Goal: Task Accomplishment & Management: Use online tool/utility

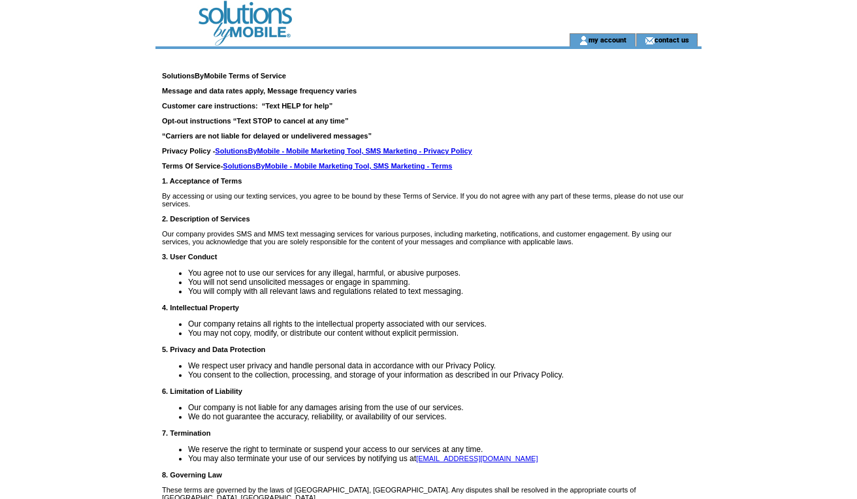
click at [485, 41] on td at bounding box center [568, 39] width 1 height 13
click at [485, 41] on td "my account" at bounding box center [603, 39] width 66 height 13
click at [485, 39] on link "my account" at bounding box center [608, 39] width 38 height 8
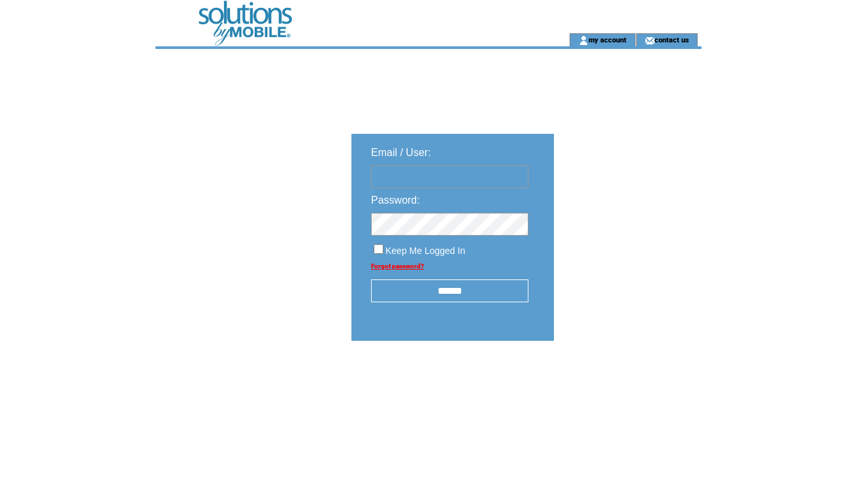
type input "**********"
click at [417, 301] on input "******" at bounding box center [449, 291] width 157 height 23
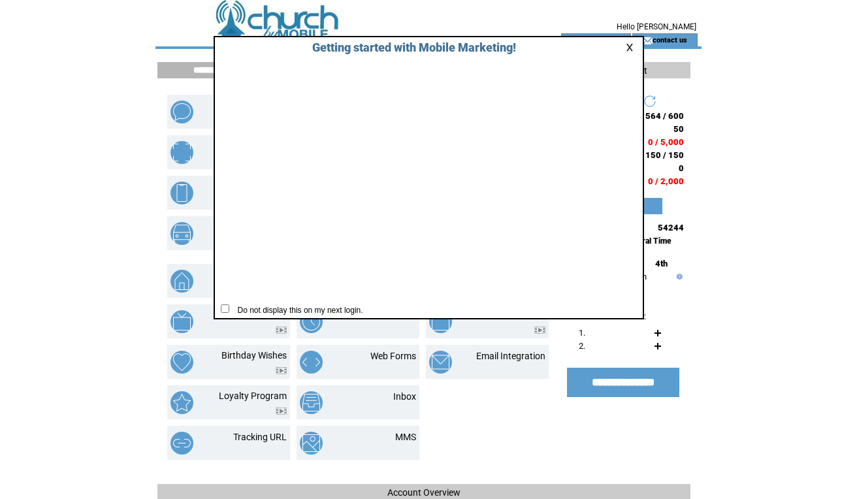
click at [627, 46] on link at bounding box center [632, 47] width 12 height 8
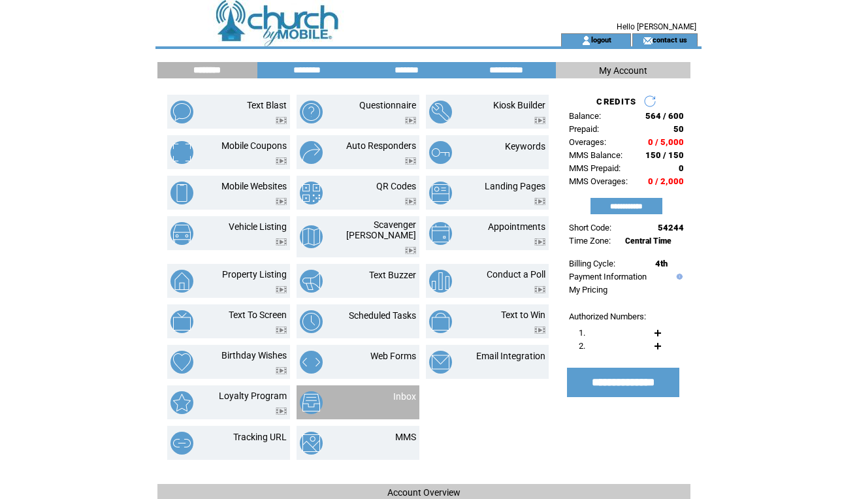
click at [378, 391] on td "Inbox" at bounding box center [389, 402] width 54 height 23
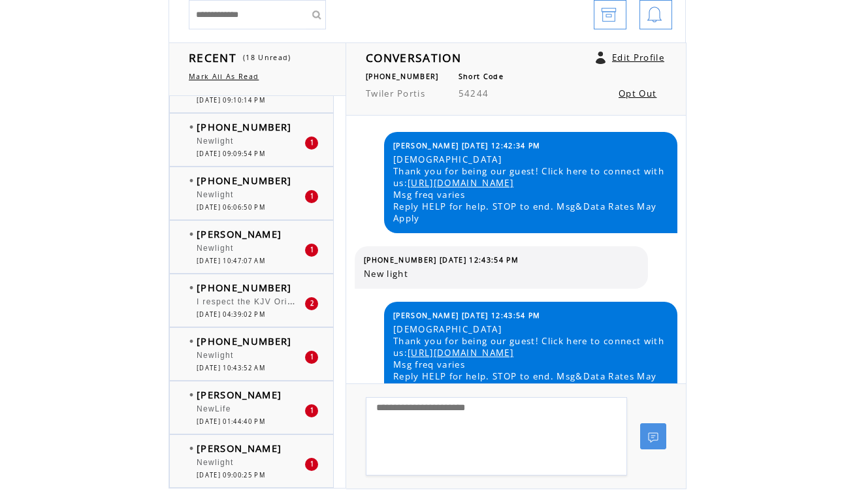
scroll to position [131, 0]
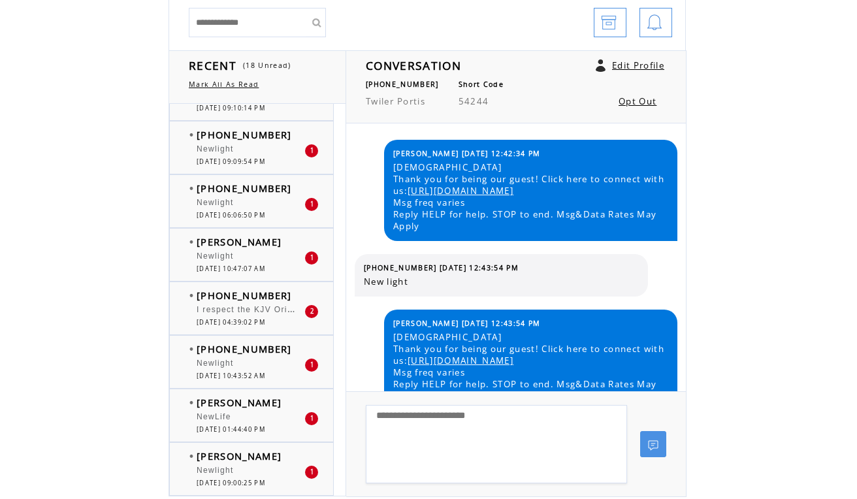
click at [227, 460] on span "[PERSON_NAME]" at bounding box center [239, 456] width 85 height 13
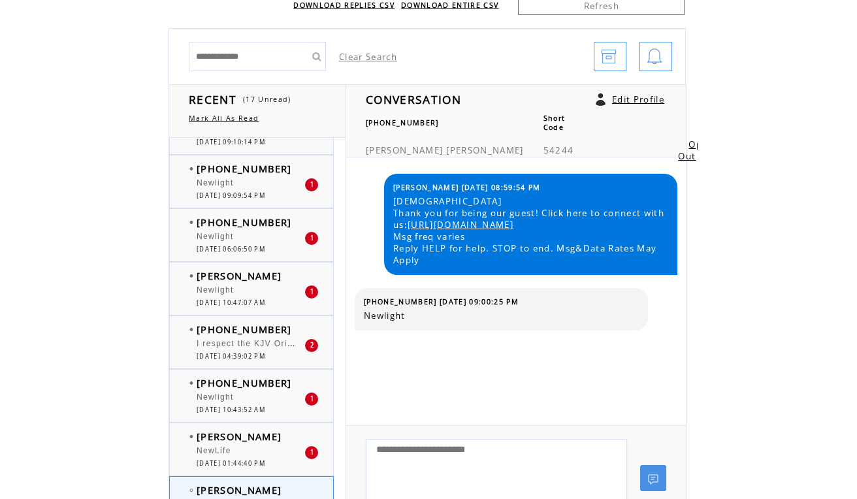
scroll to position [96, 0]
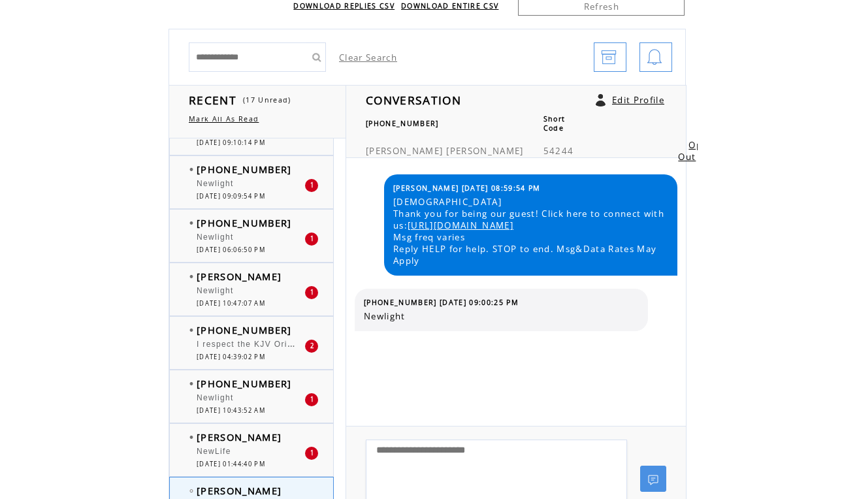
click at [295, 462] on td "[DATE] 01:44:40 PM" at bounding box center [251, 464] width 108 height 8
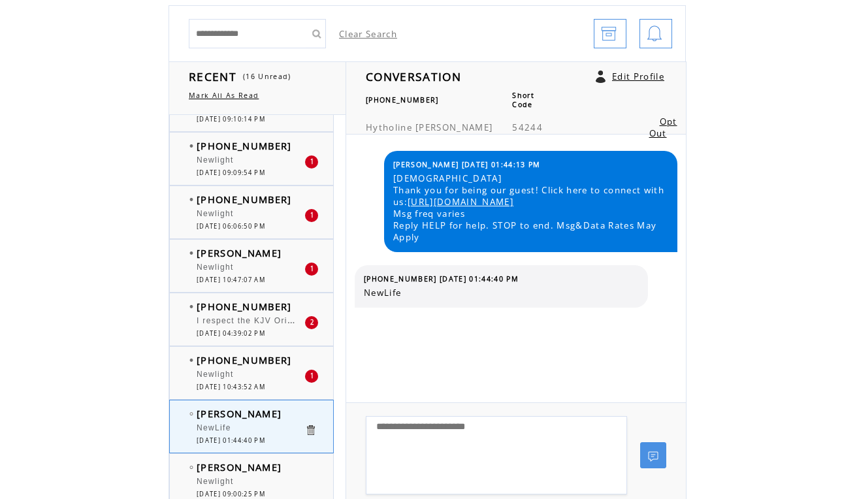
scroll to position [209, 0]
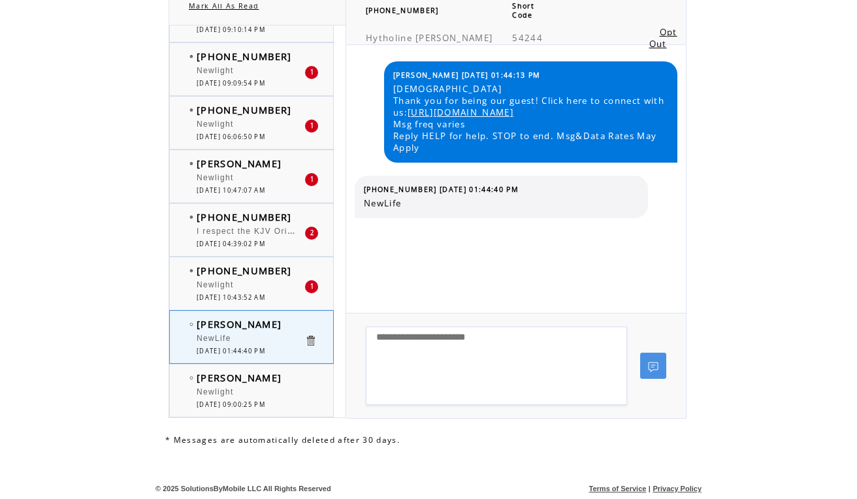
click at [274, 281] on div "Newlight" at bounding box center [251, 286] width 108 height 13
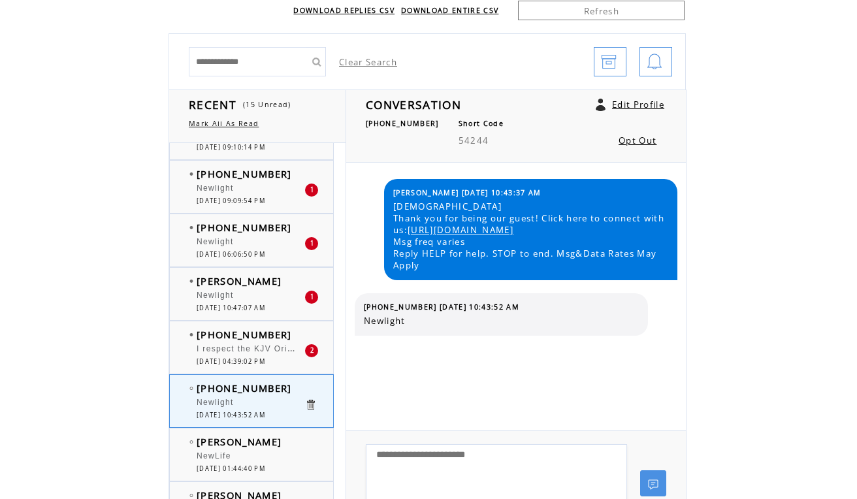
scroll to position [117, 0]
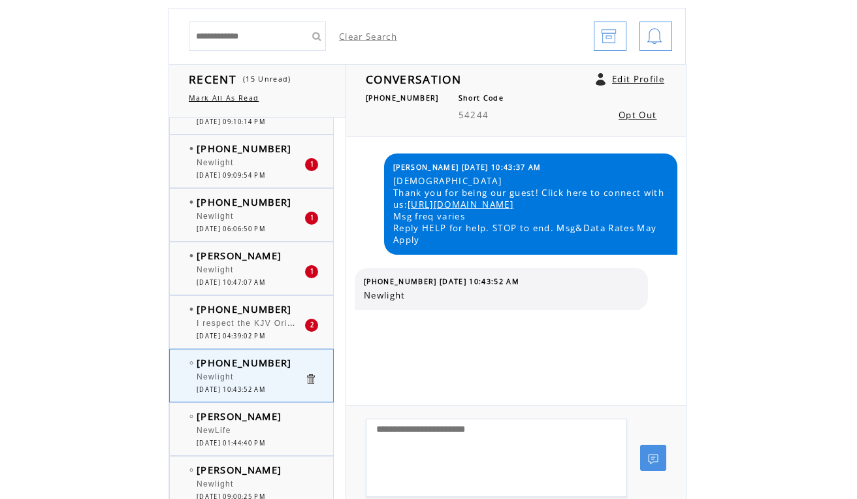
click at [273, 327] on span "I respect the KJV Original [DEMOGRAPHIC_DATA]" at bounding box center [306, 322] width 218 height 13
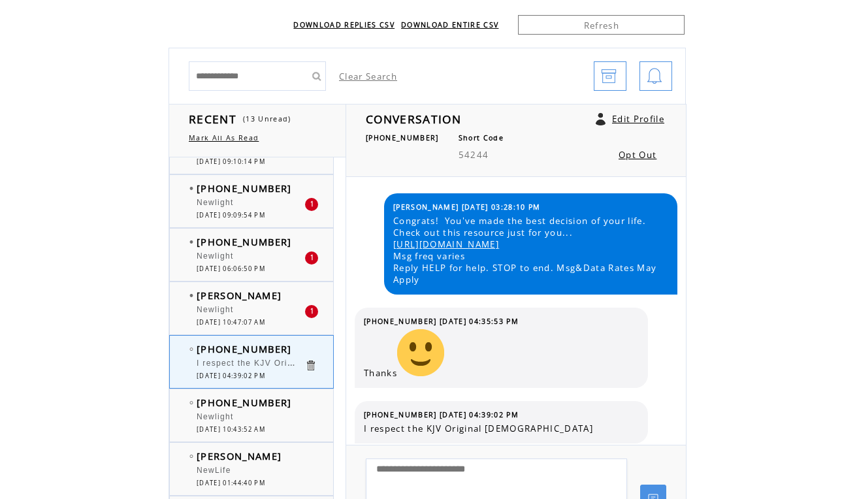
scroll to position [79, 0]
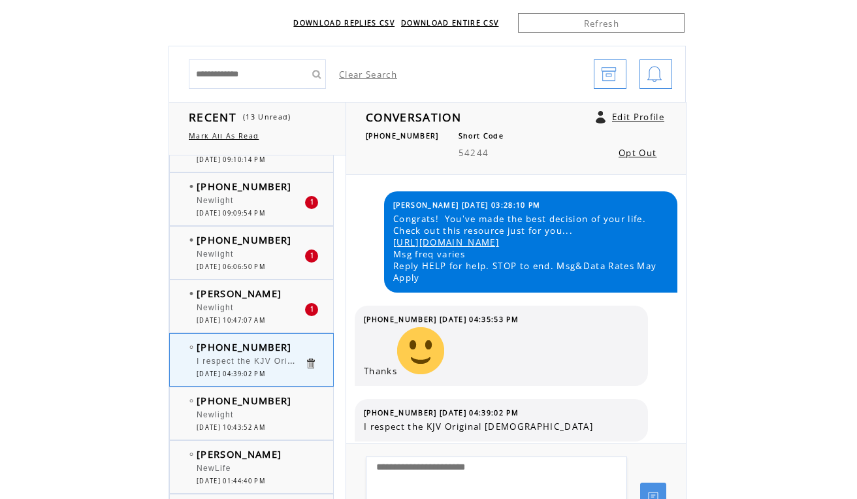
click at [265, 299] on span "[PERSON_NAME]" at bounding box center [239, 293] width 85 height 13
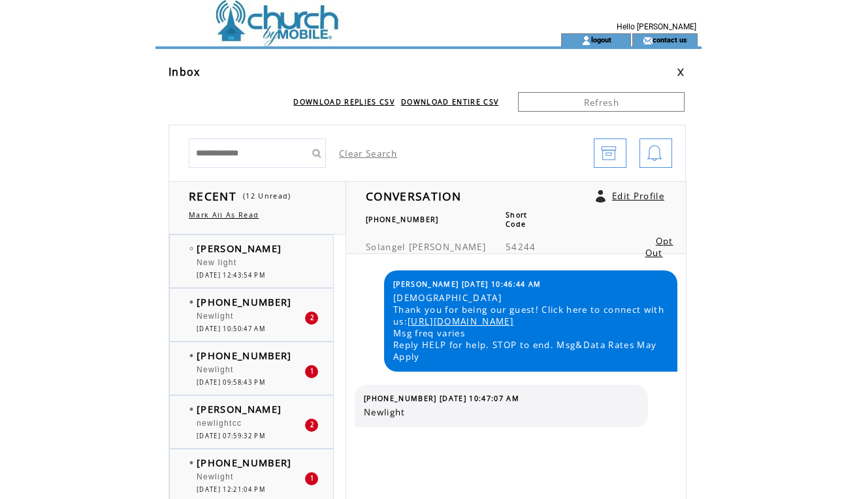
scroll to position [465, 0]
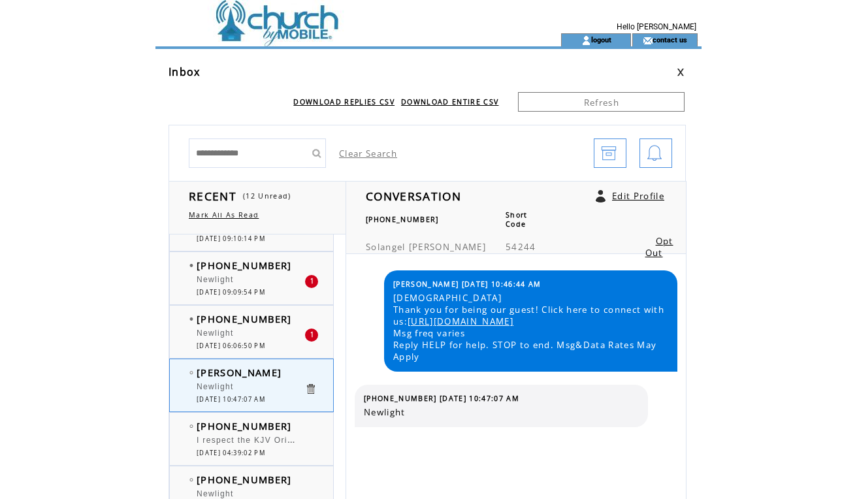
click at [265, 339] on div "Newlight" at bounding box center [251, 335] width 108 height 13
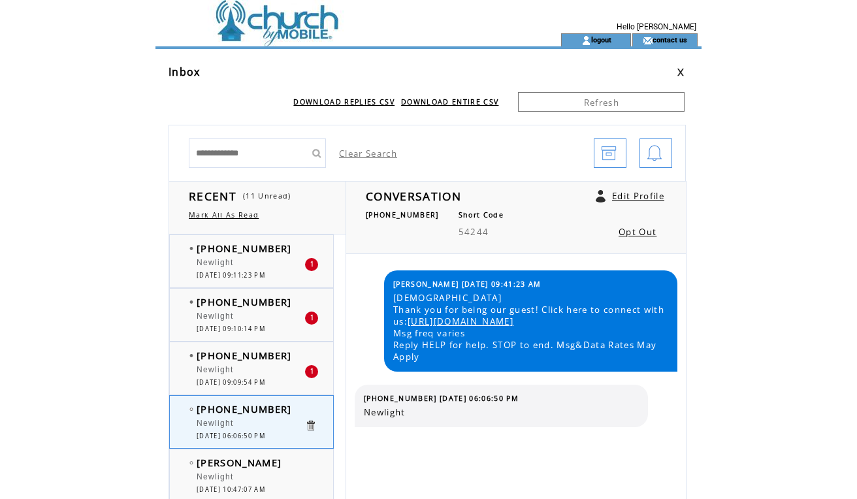
scroll to position [363, 0]
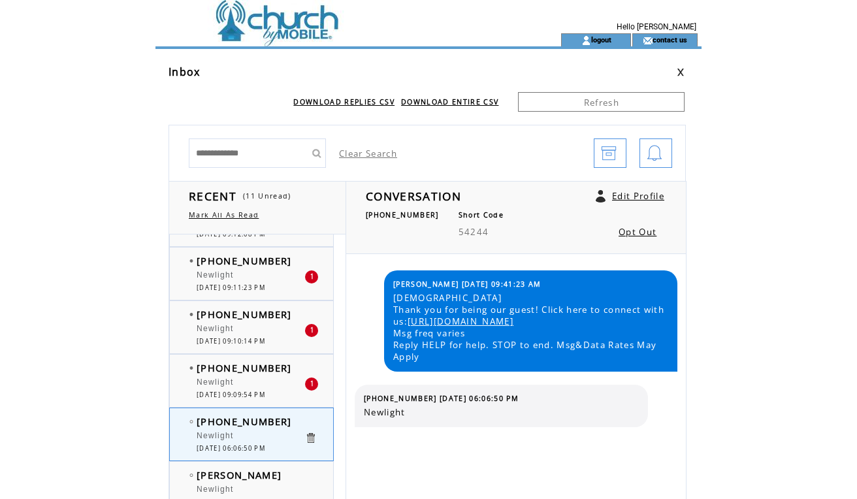
click at [267, 380] on div "Newlight" at bounding box center [251, 384] width 108 height 13
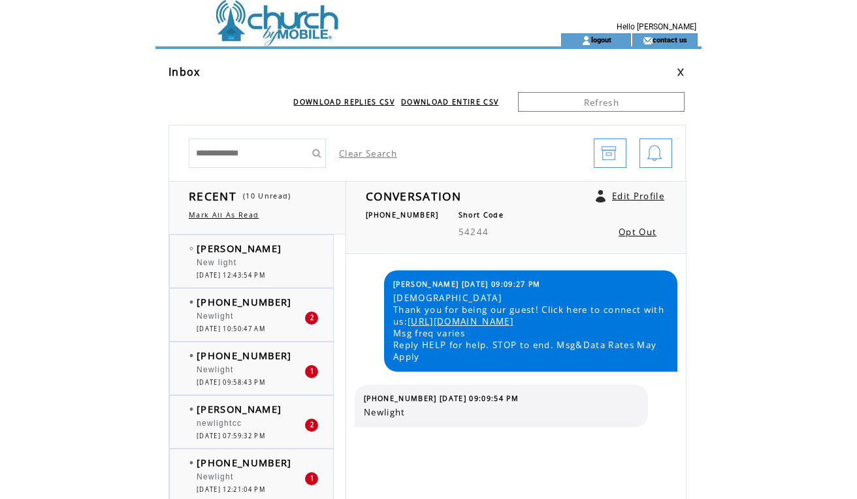
scroll to position [363, 0]
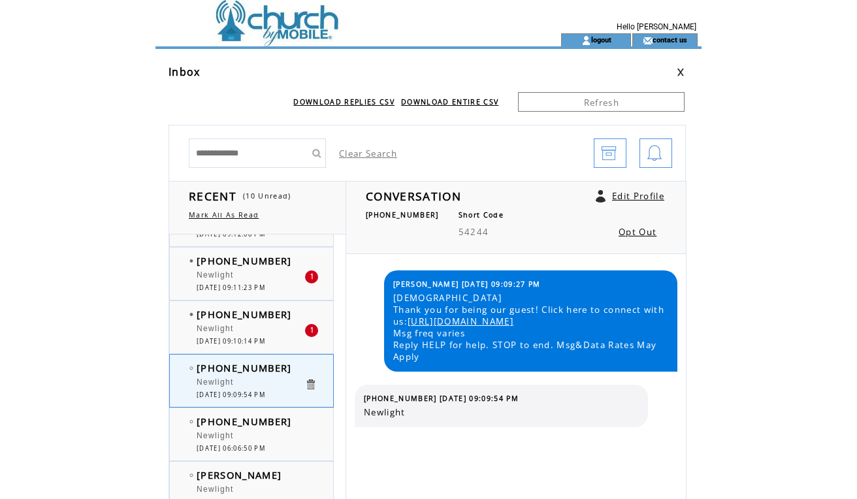
click at [265, 338] on span "[DATE] 09:10:14 PM" at bounding box center [231, 341] width 69 height 8
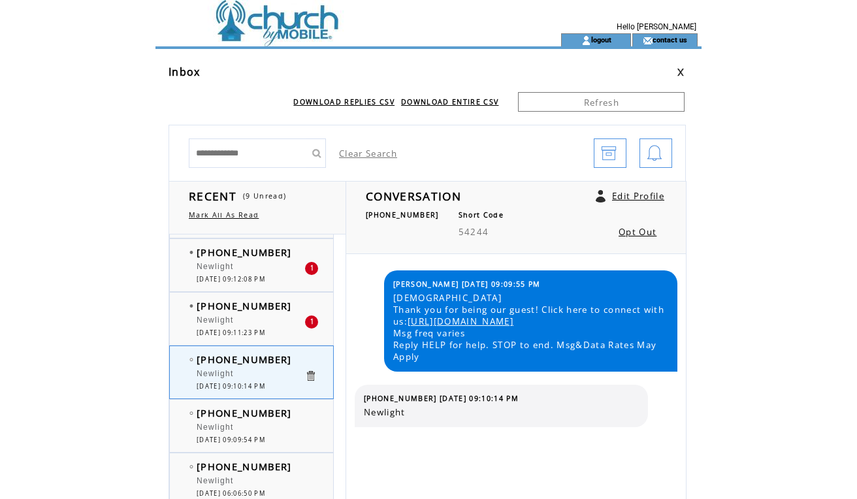
scroll to position [310, 0]
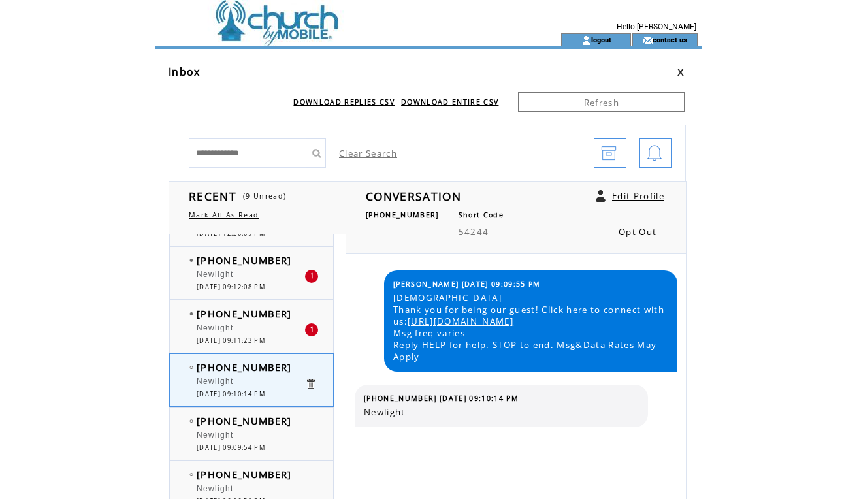
click at [265, 338] on span "[DATE] 09:11:23 PM" at bounding box center [231, 340] width 69 height 8
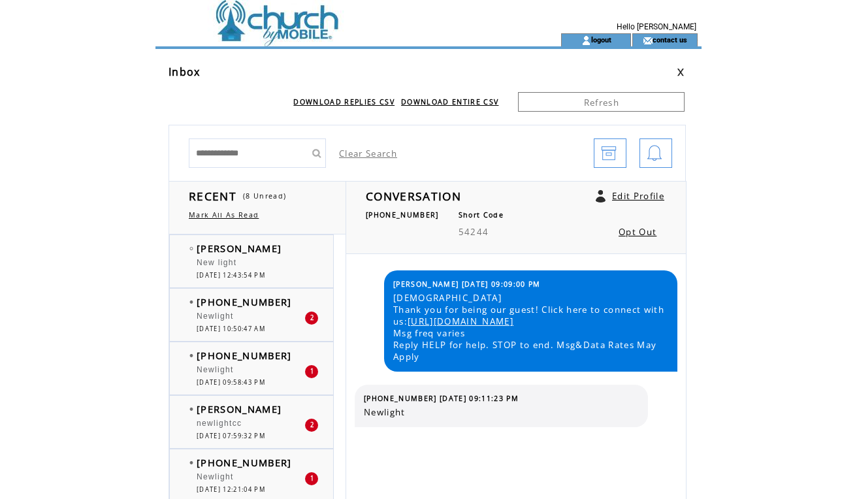
scroll to position [310, 0]
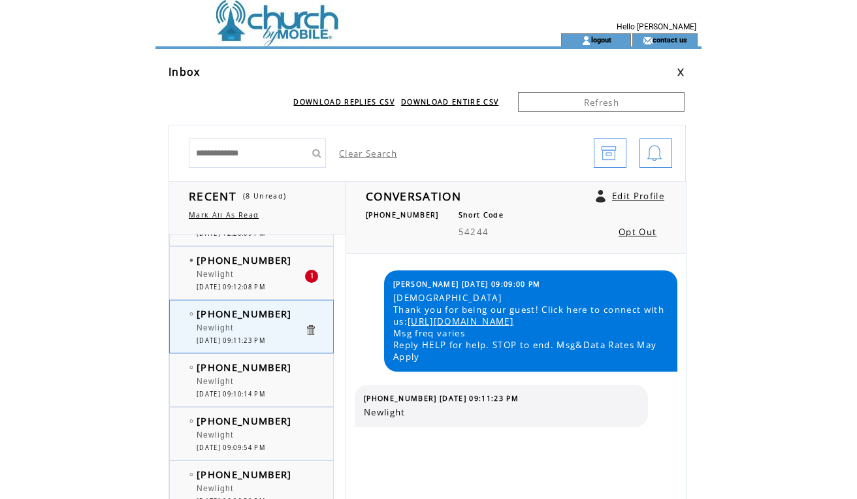
click at [258, 277] on div "Newlight" at bounding box center [251, 276] width 108 height 13
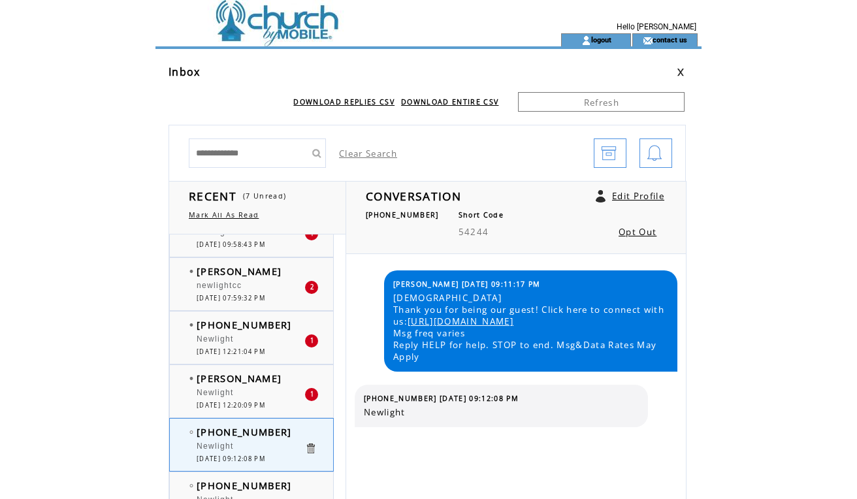
scroll to position [137, 0]
click at [263, 401] on div "Newlight" at bounding box center [251, 395] width 108 height 13
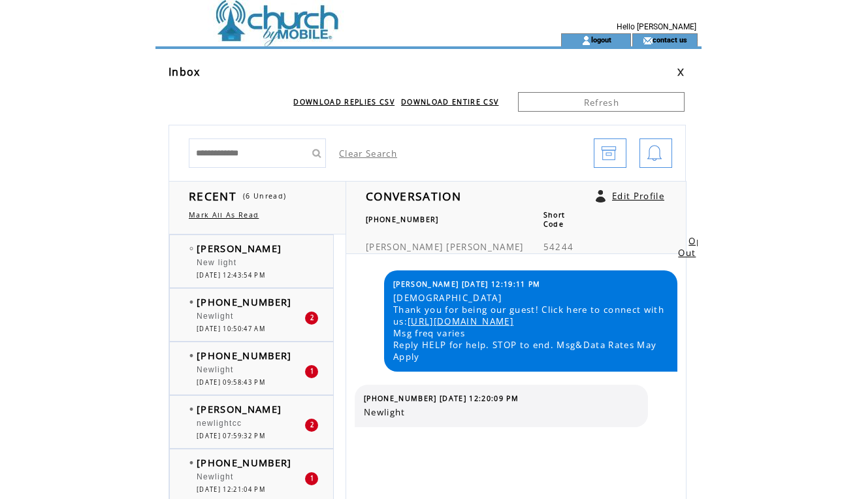
scroll to position [137, 0]
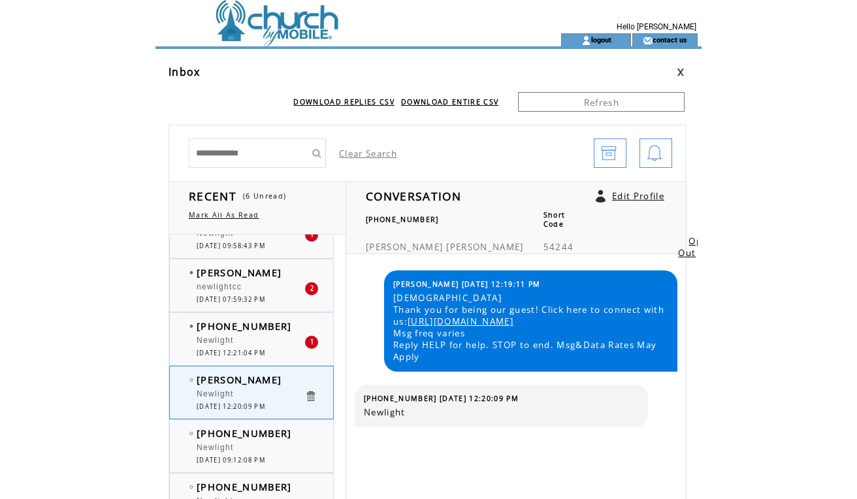
click at [253, 339] on div "Newlight" at bounding box center [251, 342] width 108 height 13
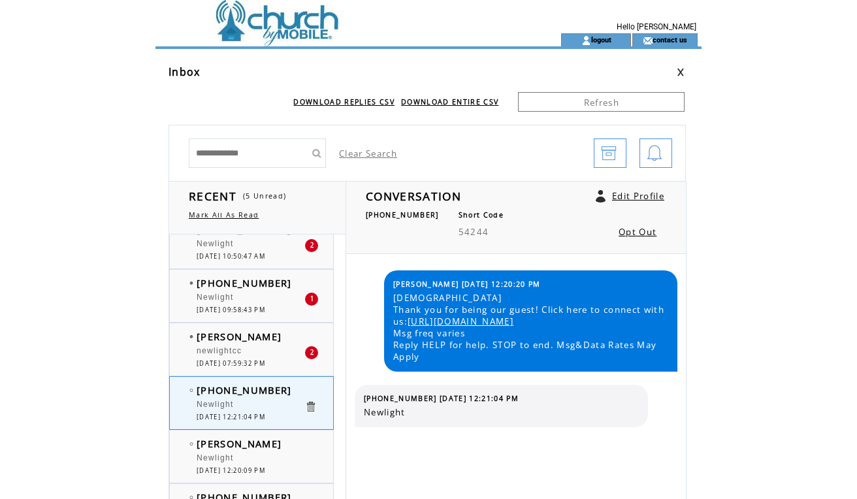
scroll to position [64, 0]
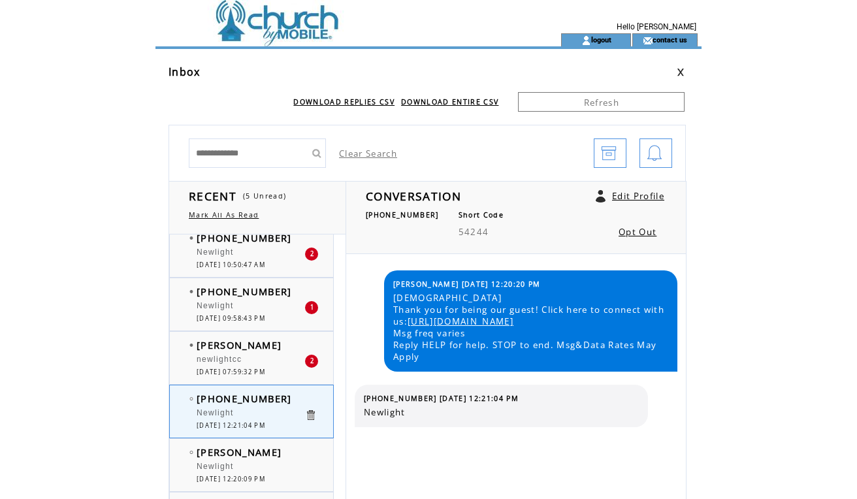
click at [270, 353] on div at bounding box center [251, 353] width 108 height 3
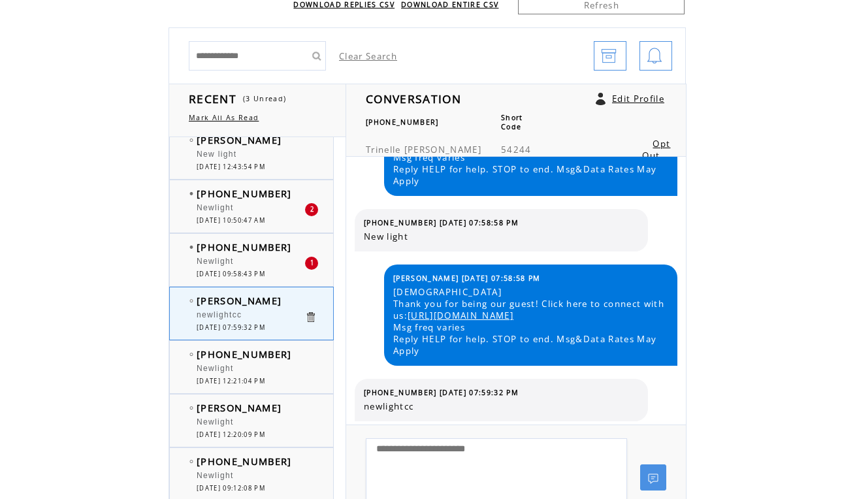
scroll to position [108, 0]
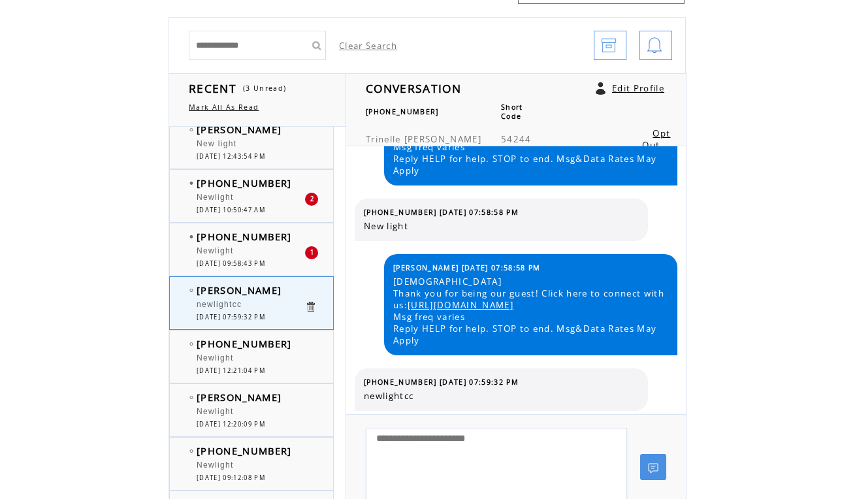
click at [257, 255] on div "Newlight" at bounding box center [251, 252] width 108 height 13
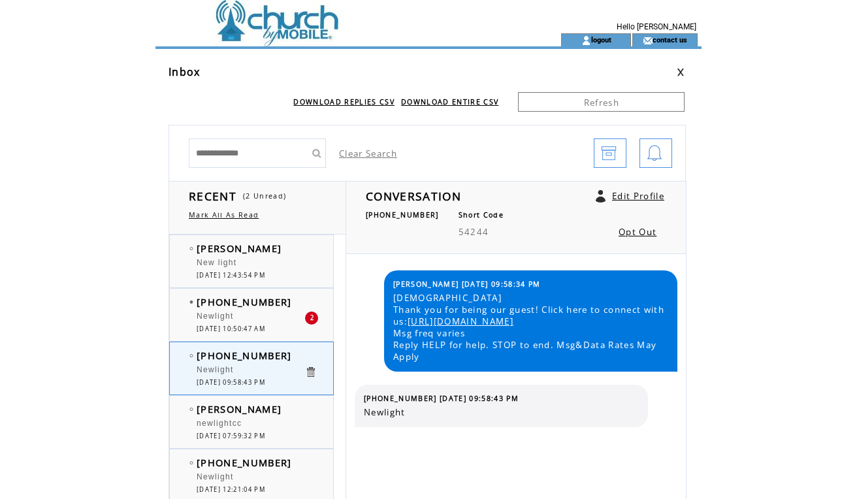
click at [260, 319] on div "Newlight" at bounding box center [251, 318] width 108 height 13
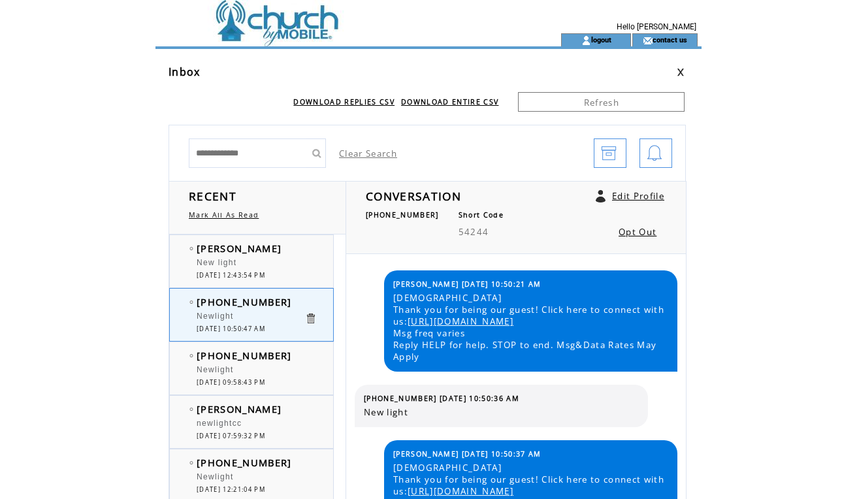
scroll to position [103, 0]
